Goal: Task Accomplishment & Management: Use online tool/utility

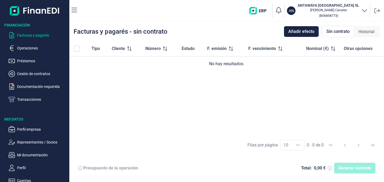
click at [274, 79] on div "Tipo Cliente Número Estado F. emisión F. vencimiento Nominal (€) Otras opciones…" at bounding box center [226, 88] width 315 height 95
click at [363, 171] on div "Generar contrato" at bounding box center [354, 168] width 41 height 11
click at [324, 126] on div "Tipo Cliente Número Estado F. emisión F. vencimiento Nominal (€) Otras opciones…" at bounding box center [226, 88] width 315 height 95
click at [337, 32] on span "Sin contrato" at bounding box center [338, 31] width 23 height 6
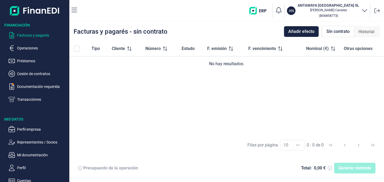
click at [269, 78] on div "Tipo Cliente Número Estado F. emisión F. vencimiento Nominal (€) Otras opciones…" at bounding box center [226, 88] width 315 height 95
click at [267, 65] on div "No hay resultados." at bounding box center [227, 64] width 306 height 6
click at [36, 34] on p "Facturas y pagarés" at bounding box center [42, 35] width 50 height 6
click at [367, 31] on span "Historial" at bounding box center [367, 32] width 16 height 6
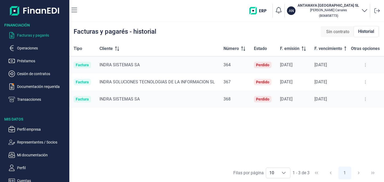
click at [346, 32] on span "Sin contrato" at bounding box center [337, 32] width 23 height 6
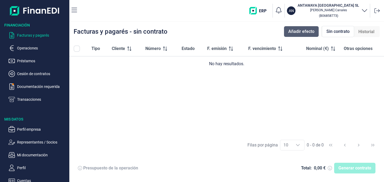
click at [316, 32] on button "Añadir efecto" at bounding box center [301, 31] width 35 height 11
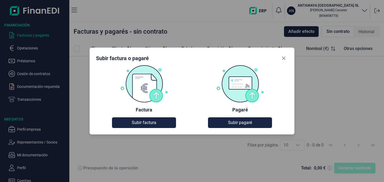
click at [150, 94] on img at bounding box center [144, 84] width 48 height 38
click at [136, 123] on span "Subir factura" at bounding box center [144, 122] width 25 height 6
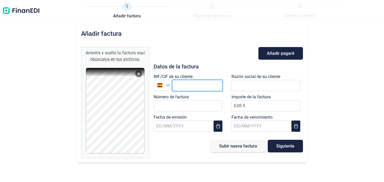
click at [186, 85] on input "text" at bounding box center [197, 85] width 50 height 11
paste input "ESA28599033"
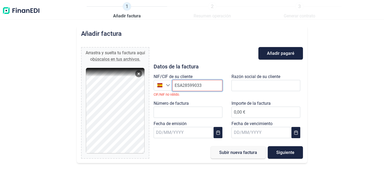
click at [178, 87] on input "ESA28599033" at bounding box center [197, 85] width 50 height 11
drag, startPoint x: 220, startPoint y: 83, endPoint x: 156, endPoint y: 76, distance: 64.7
click at [156, 76] on div "NIF/CIF de su cliente España SA28599033 CIF/NIF no válido." at bounding box center [190, 86] width 72 height 27
paste input "text"
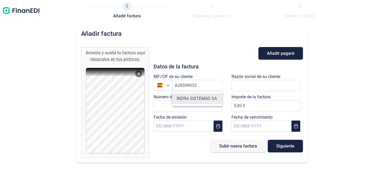
click at [210, 100] on li "INDRA SISTEMAS SA" at bounding box center [197, 98] width 50 height 11
type input "A28599033"
type input "INDRA SISTEMAS SA"
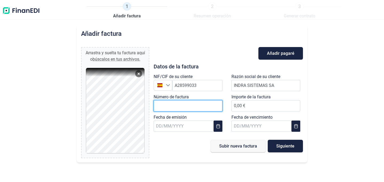
click at [208, 109] on input "Número de factura" at bounding box center [188, 105] width 69 height 11
type input "390"
type input "12.100,00 €"
click at [217, 128] on button "Choose Date" at bounding box center [218, 125] width 9 height 11
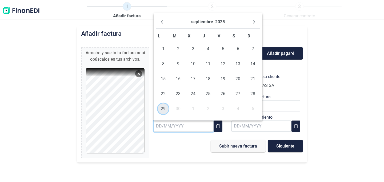
click at [164, 107] on span "29" at bounding box center [163, 108] width 11 height 11
type input "[DATE]"
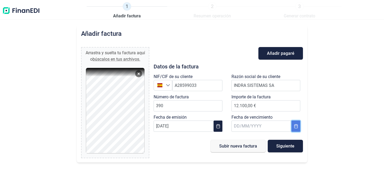
click at [298, 130] on button "Choose Date" at bounding box center [296, 125] width 9 height 11
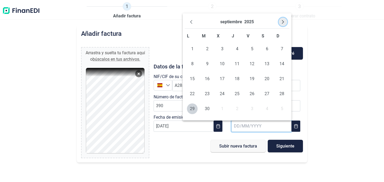
click at [284, 20] on icon "Next Month" at bounding box center [283, 22] width 4 height 4
click at [266, 105] on span "29" at bounding box center [267, 108] width 11 height 11
type input "[DATE]"
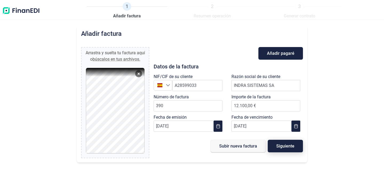
click at [281, 146] on span "Siguiente" at bounding box center [286, 146] width 18 height 4
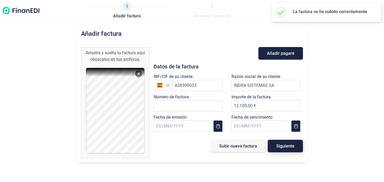
type input "0,00 €"
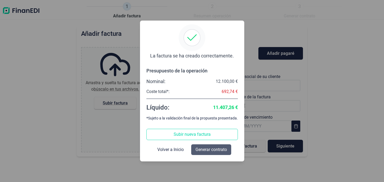
click at [210, 153] on button "Generar contrato" at bounding box center [211, 149] width 40 height 11
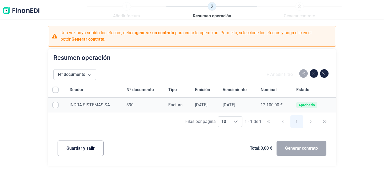
checkbox input "true"
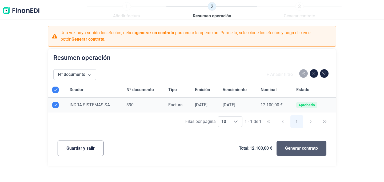
click at [299, 149] on span "Generar contrato" at bounding box center [301, 148] width 33 height 6
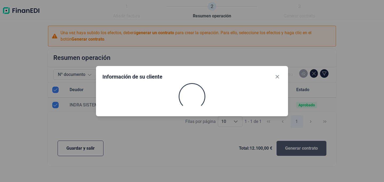
select select "ES"
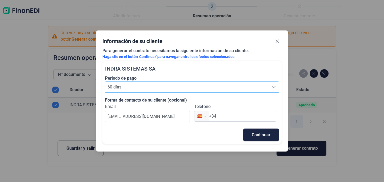
click at [167, 86] on span "60 días" at bounding box center [186, 87] width 163 height 11
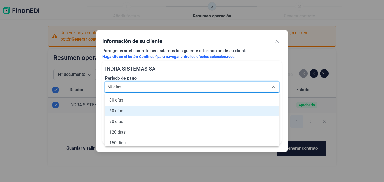
click at [180, 73] on div "INDRA SISTEMAS SA" at bounding box center [192, 68] width 174 height 11
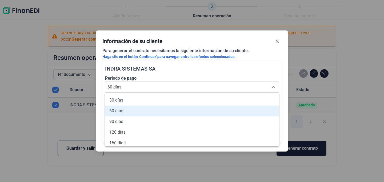
click at [168, 78] on label "Periodo de pago" at bounding box center [192, 78] width 174 height 6
click at [219, 62] on div "INDRA SISTEMAS SA Periodo de pago 60 días 60 días 60 días Forma de contacto de …" at bounding box center [192, 102] width 179 height 83
click at [275, 84] on div "Seleccione el periodo de pago" at bounding box center [274, 87] width 10 height 11
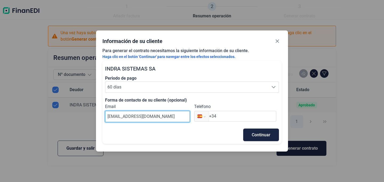
click at [114, 117] on input "[EMAIL_ADDRESS][DOMAIN_NAME]" at bounding box center [147, 116] width 85 height 11
drag, startPoint x: 116, startPoint y: 117, endPoint x: 94, endPoint y: 114, distance: 22.3
click at [94, 114] on div "Información de su cliente Para generar el contrato necesitamos la siguiente inf…" at bounding box center [192, 91] width 384 height 182
paste input "[EMAIL_ADDRESS][DOMAIN_NAME]"
drag, startPoint x: 151, startPoint y: 116, endPoint x: 176, endPoint y: 119, distance: 26.0
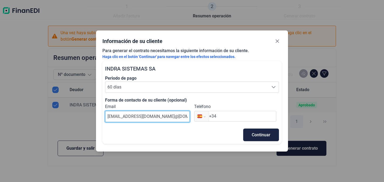
click at [176, 119] on input "[EMAIL_ADDRESS][DOMAIN_NAME]@[DOMAIN_NAME]" at bounding box center [147, 116] width 85 height 11
type input "[EMAIL_ADDRESS][DOMAIN_NAME]"
click at [241, 100] on div "Forma de contacto de su cliente (opcional)" at bounding box center [192, 100] width 174 height 6
click at [255, 135] on span "Continuar" at bounding box center [261, 135] width 19 height 4
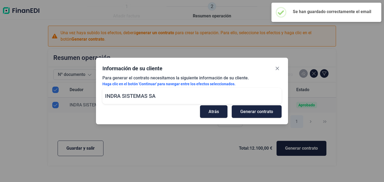
click at [138, 83] on p "Haga clic en el botón 'Continuar' para navegar entre los efectos seleccionados." at bounding box center [192, 83] width 179 height 5
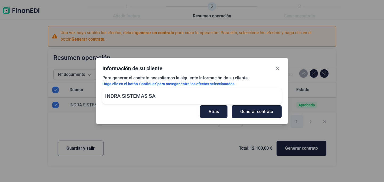
click at [147, 97] on span "INDRA SISTEMAS SA" at bounding box center [130, 96] width 50 height 6
click at [159, 66] on div "Información de su cliente" at bounding box center [133, 68] width 60 height 7
click at [244, 112] on span "Generar contrato" at bounding box center [257, 111] width 33 height 4
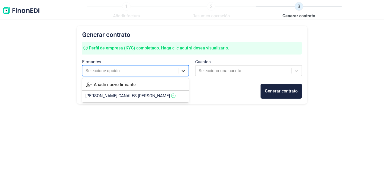
click at [181, 71] on icon at bounding box center [183, 70] width 5 height 5
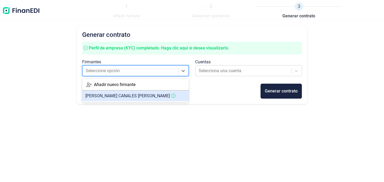
click at [164, 94] on article "[PERSON_NAME] [PERSON_NAME]" at bounding box center [135, 95] width 107 height 11
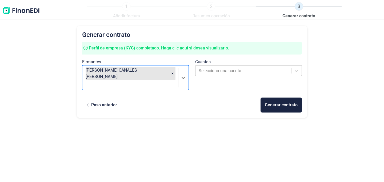
click at [223, 72] on div at bounding box center [244, 70] width 90 height 7
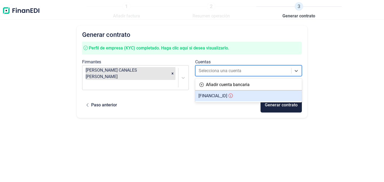
click at [221, 97] on span "[FINANCIAL_ID]" at bounding box center [213, 95] width 29 height 5
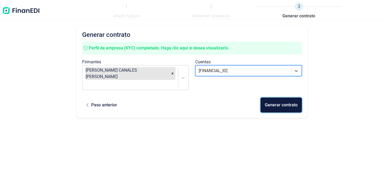
click at [275, 102] on div "Generar contrato" at bounding box center [281, 105] width 33 height 6
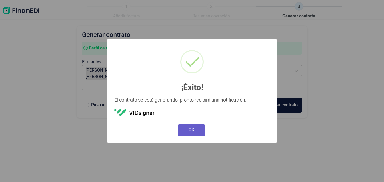
click at [196, 126] on button "OK" at bounding box center [191, 130] width 27 height 12
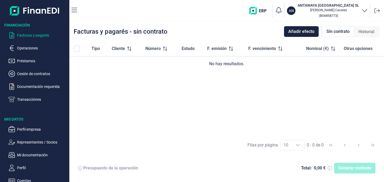
click at [37, 37] on p "Facturas y pagarés" at bounding box center [42, 35] width 50 height 6
